Goal: Information Seeking & Learning: Learn about a topic

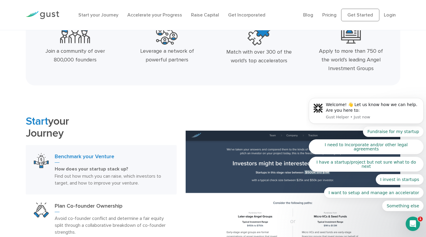
scroll to position [249, 0]
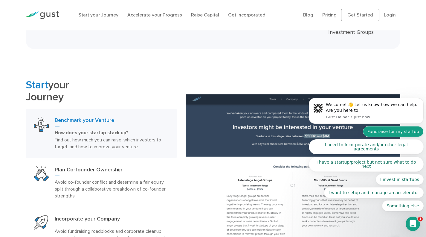
click at [397, 137] on button "Fundraise for my startup" at bounding box center [393, 131] width 61 height 11
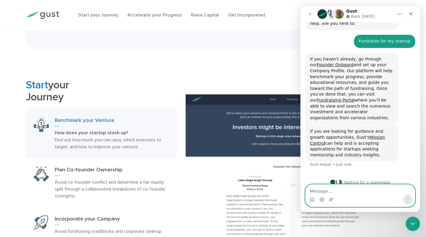
scroll to position [42, 0]
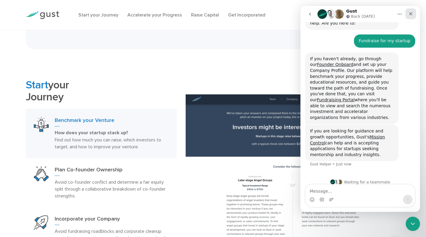
click at [408, 13] on div "Close" at bounding box center [410, 13] width 11 height 11
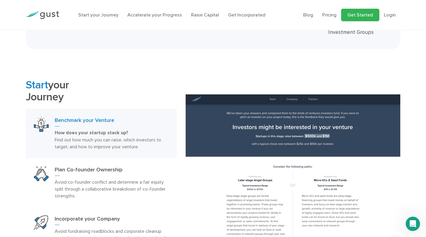
scroll to position [52, 0]
click at [329, 15] on link "Pricing" at bounding box center [329, 15] width 14 height 6
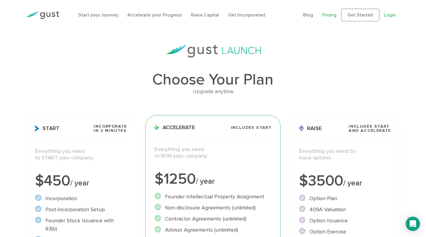
click at [389, 16] on link "Login" at bounding box center [390, 15] width 12 height 6
